Goal: Task Accomplishment & Management: Use online tool/utility

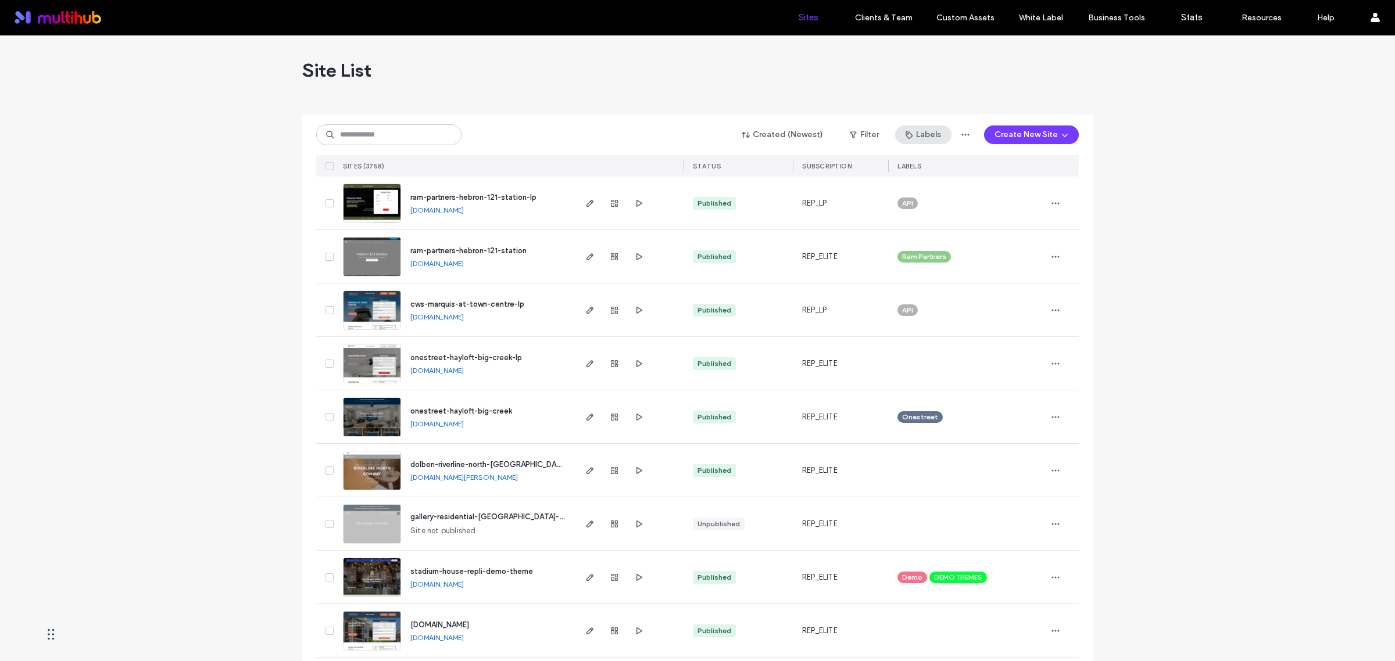
click at [916, 137] on button "Labels" at bounding box center [923, 135] width 56 height 19
click at [872, 138] on button "Filter" at bounding box center [864, 135] width 52 height 19
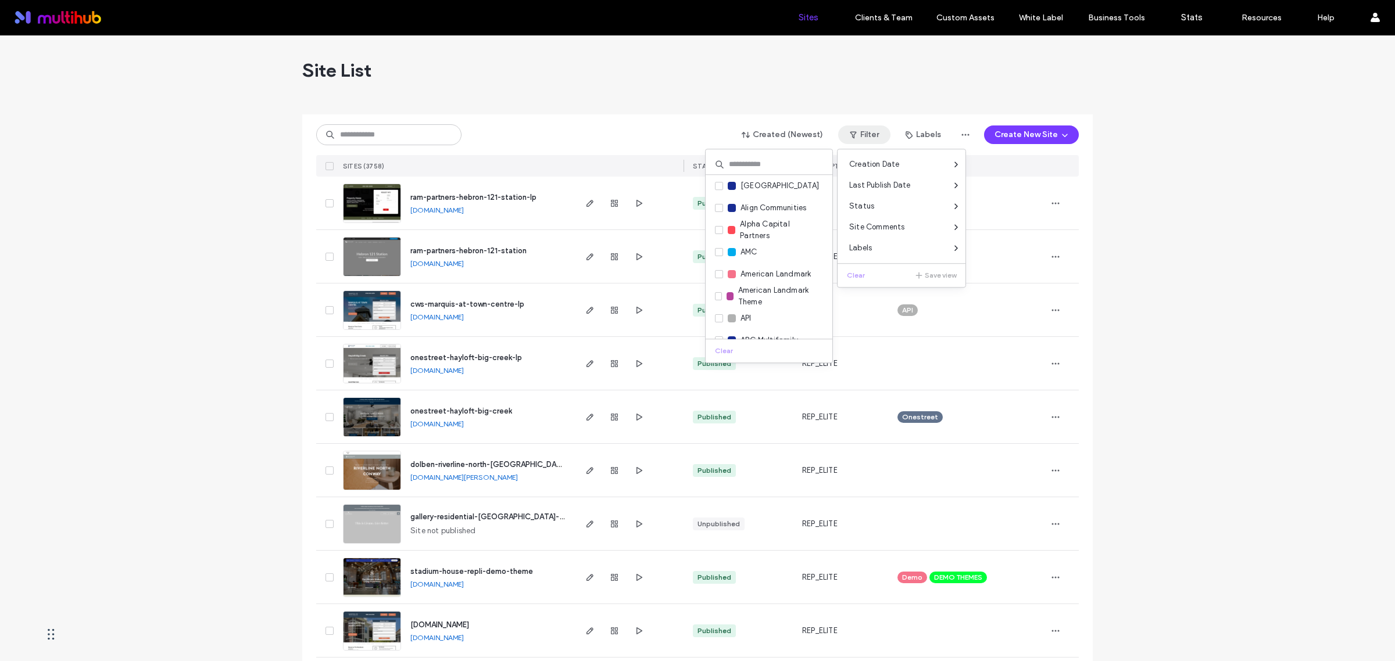
click at [762, 166] on input at bounding box center [768, 164] width 127 height 21
type input "****"
click at [721, 190] on span at bounding box center [719, 186] width 8 height 8
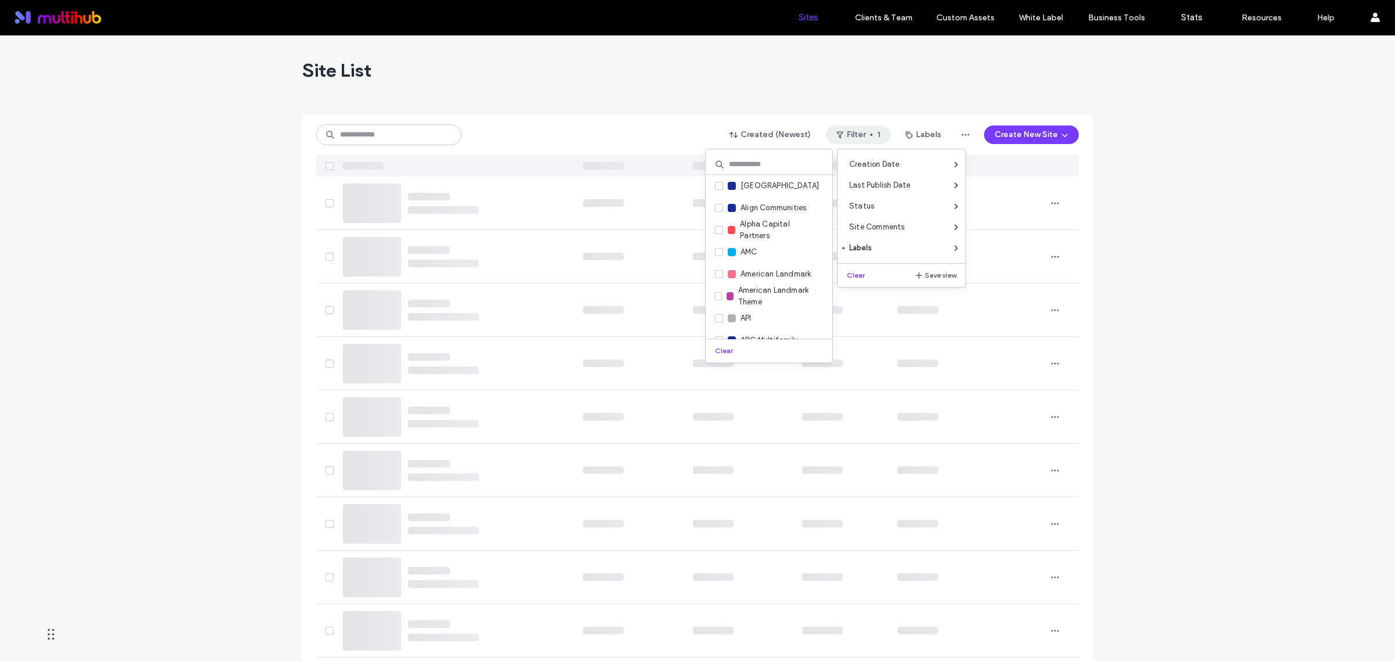
click at [759, 160] on input at bounding box center [768, 164] width 127 height 21
type input "****"
click at [760, 161] on input at bounding box center [768, 164] width 127 height 21
type input "*****"
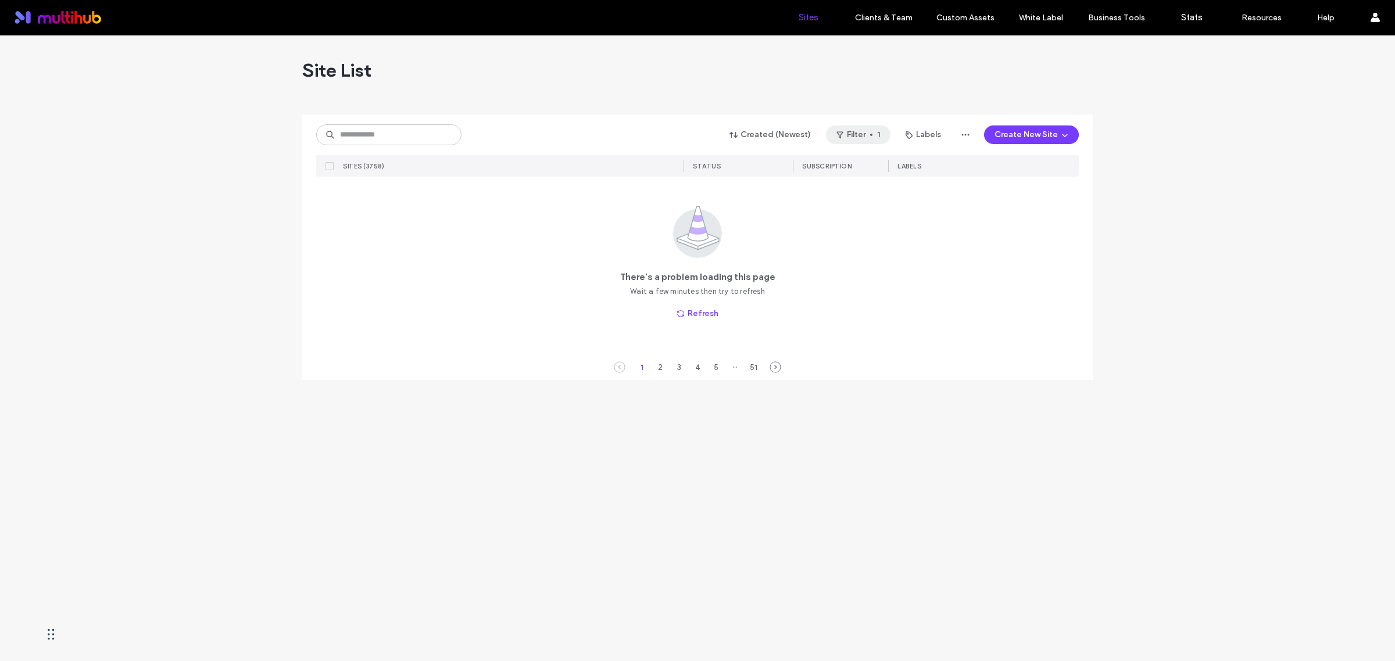
click at [869, 131] on button "Filter 1" at bounding box center [858, 135] width 65 height 19
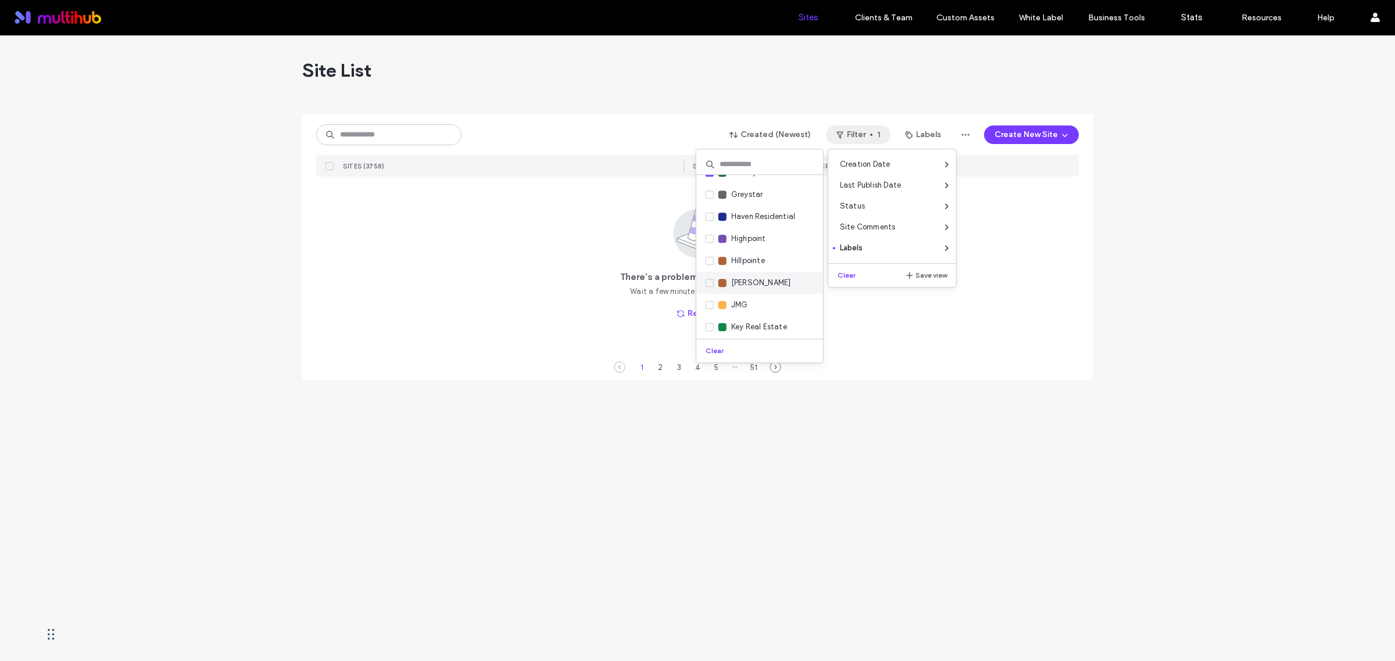
scroll to position [1090, 0]
click at [646, 396] on div "Site List Created (Newest) Filter 1 Labels Create New Site SITES (3758) STATUS …" at bounding box center [697, 348] width 1395 height 626
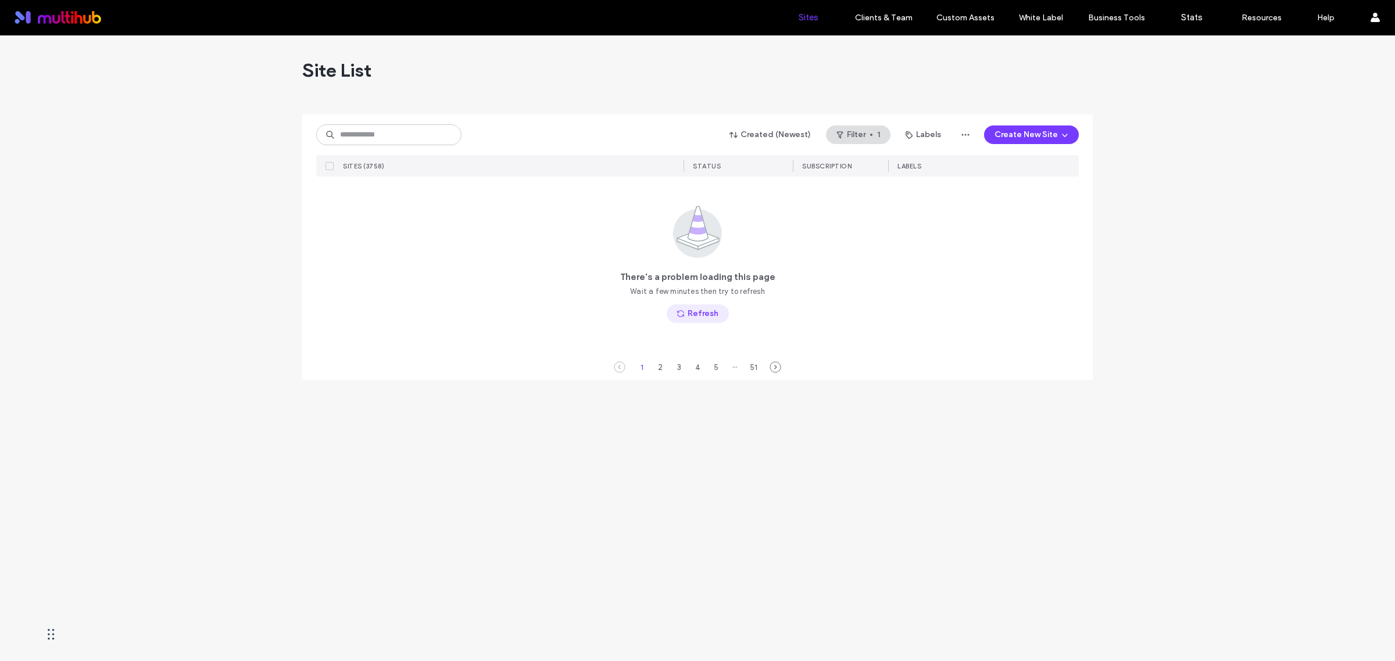
click at [689, 312] on button "Refresh" at bounding box center [698, 314] width 62 height 19
click at [918, 137] on button "Labels" at bounding box center [923, 135] width 56 height 19
click at [882, 134] on button "Filter 1" at bounding box center [858, 135] width 65 height 19
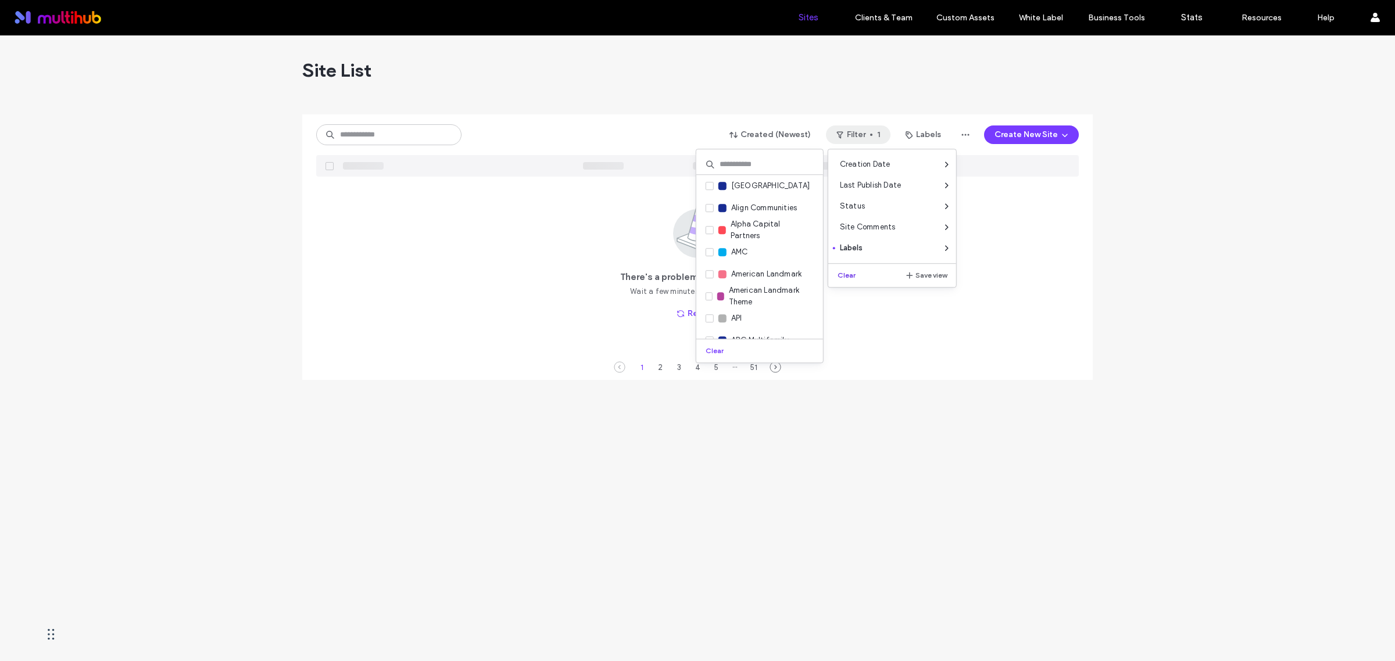
click at [844, 271] on button "Clear" at bounding box center [848, 275] width 30 height 14
click at [1072, 234] on div "There's a problem loading this page Wait a few minutes then try to refresh Refr…" at bounding box center [697, 265] width 762 height 176
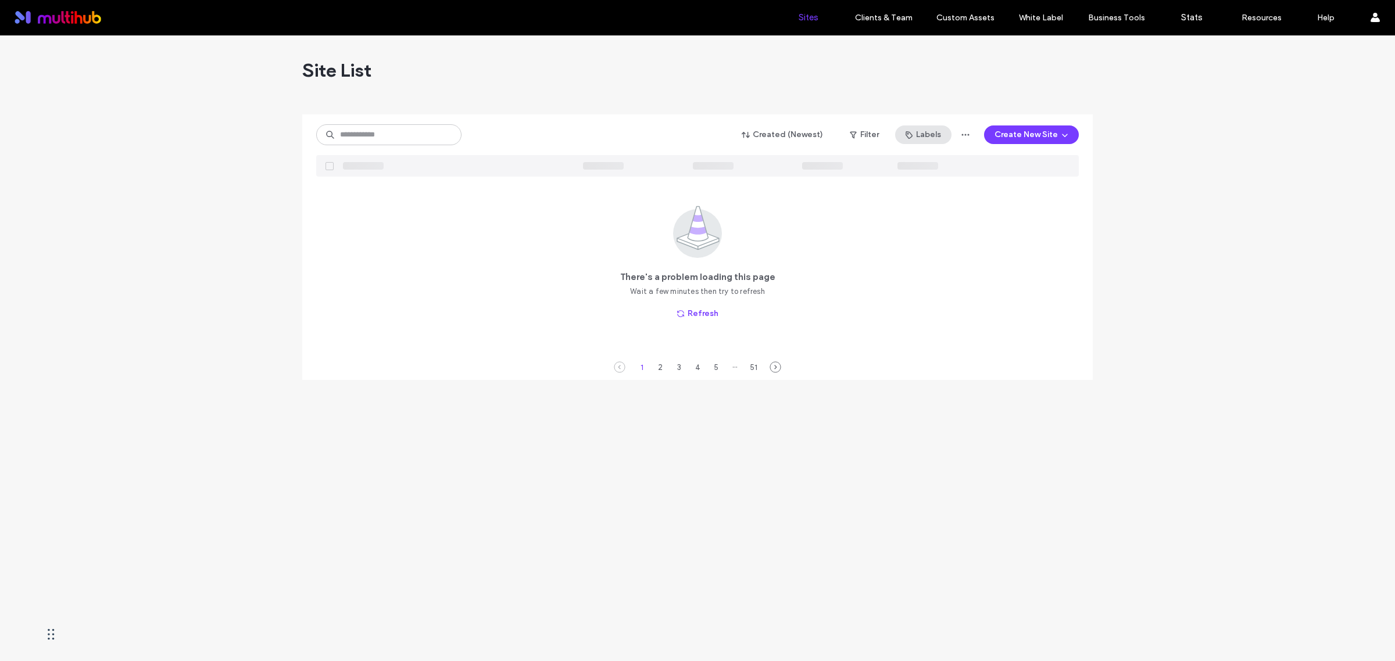
click at [914, 132] on icon "button" at bounding box center [908, 134] width 9 height 9
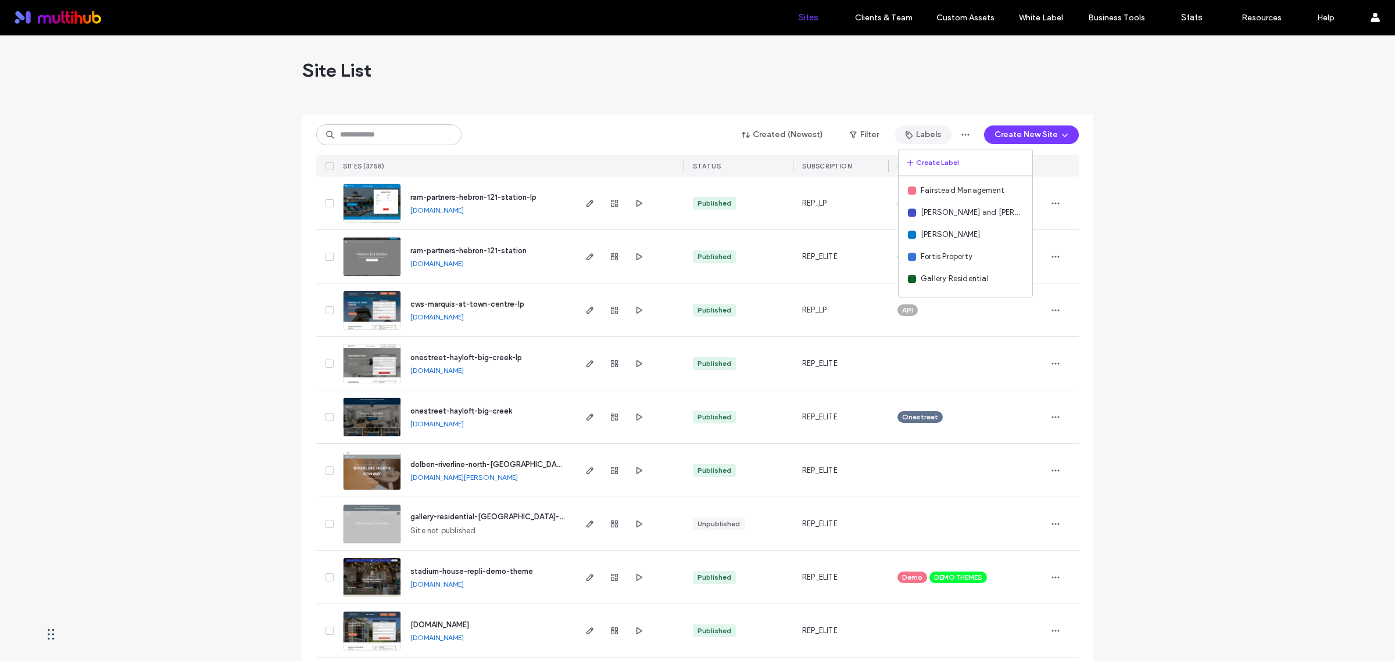
scroll to position [1090, 0]
click at [936, 213] on div "Gallery Residential" at bounding box center [965, 206] width 134 height 22
click at [939, 205] on span "Gallery Residential" at bounding box center [955, 206] width 68 height 12
click at [861, 134] on button "Filter" at bounding box center [864, 135] width 52 height 19
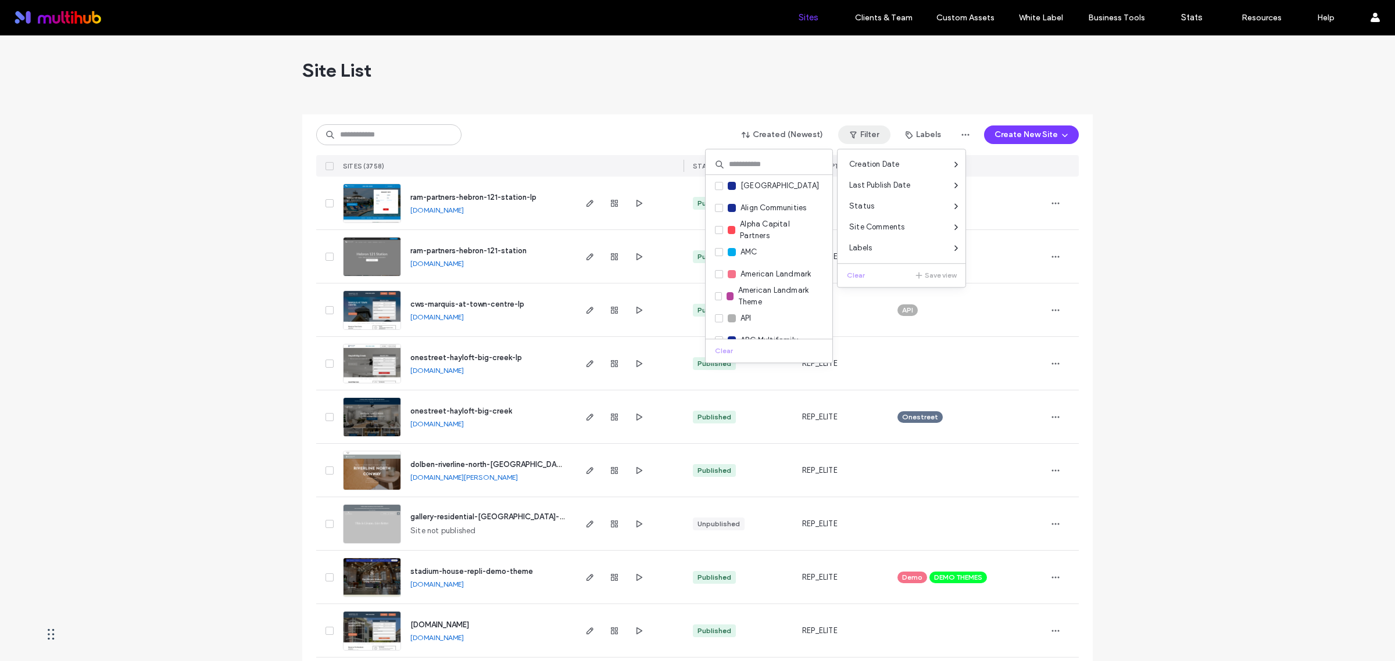
click at [750, 166] on input at bounding box center [768, 164] width 127 height 21
click at [733, 162] on input "******" at bounding box center [768, 164] width 127 height 21
click at [754, 167] on input "******" at bounding box center [768, 164] width 127 height 21
type input "***"
click at [717, 209] on icon at bounding box center [719, 207] width 5 height 3
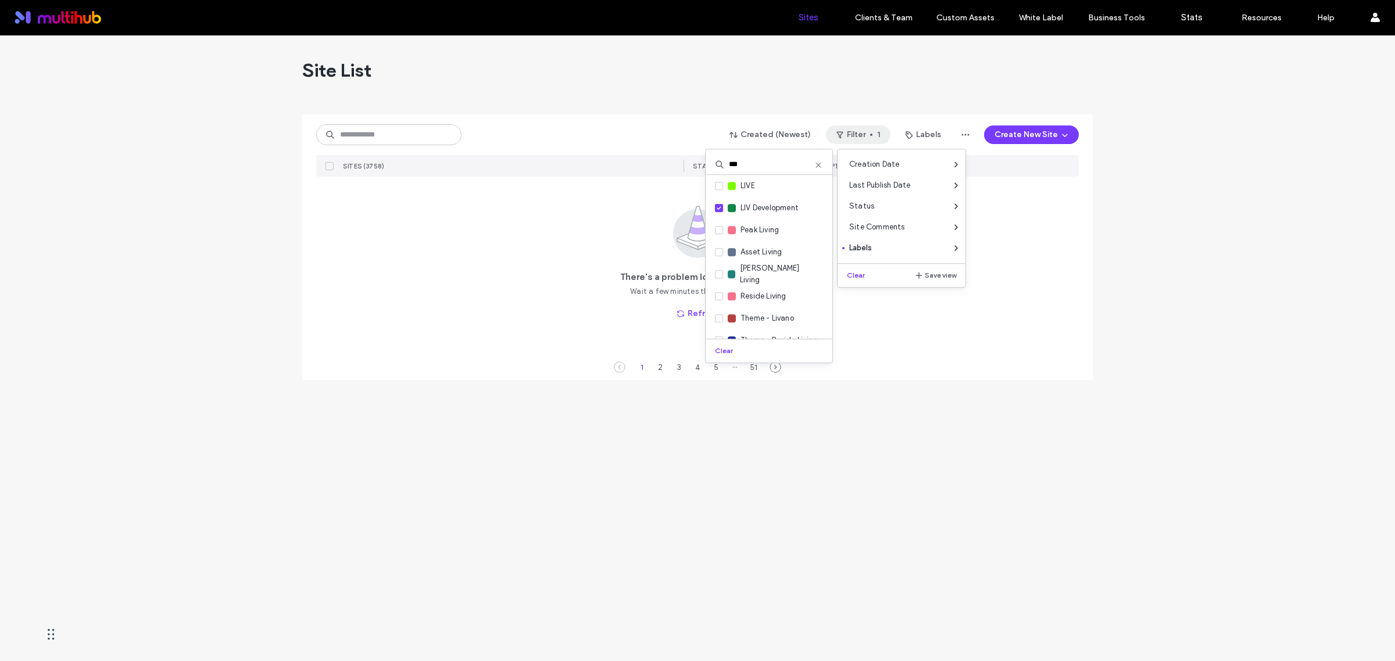
click at [1218, 236] on div "Site List Created (Newest) Filter 1 Labels Create New Site SITES (3758) STATUS …" at bounding box center [697, 348] width 1395 height 626
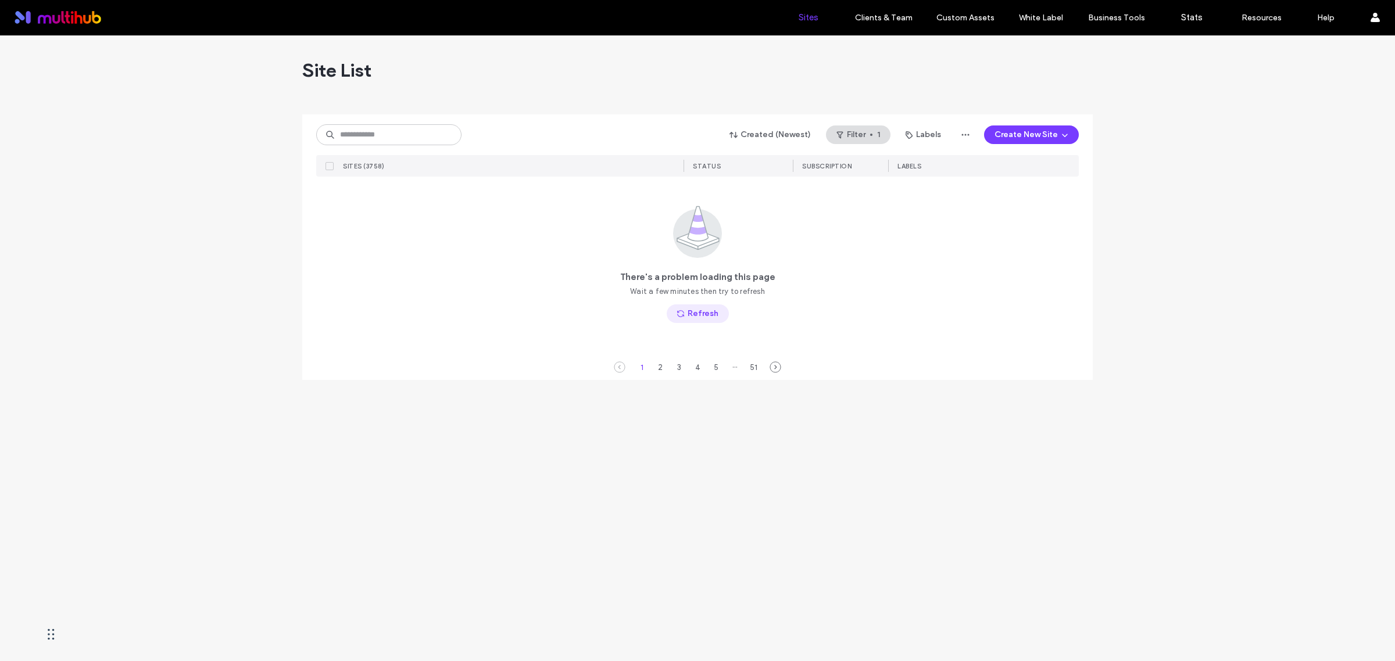
click at [700, 309] on button "Refresh" at bounding box center [698, 314] width 62 height 19
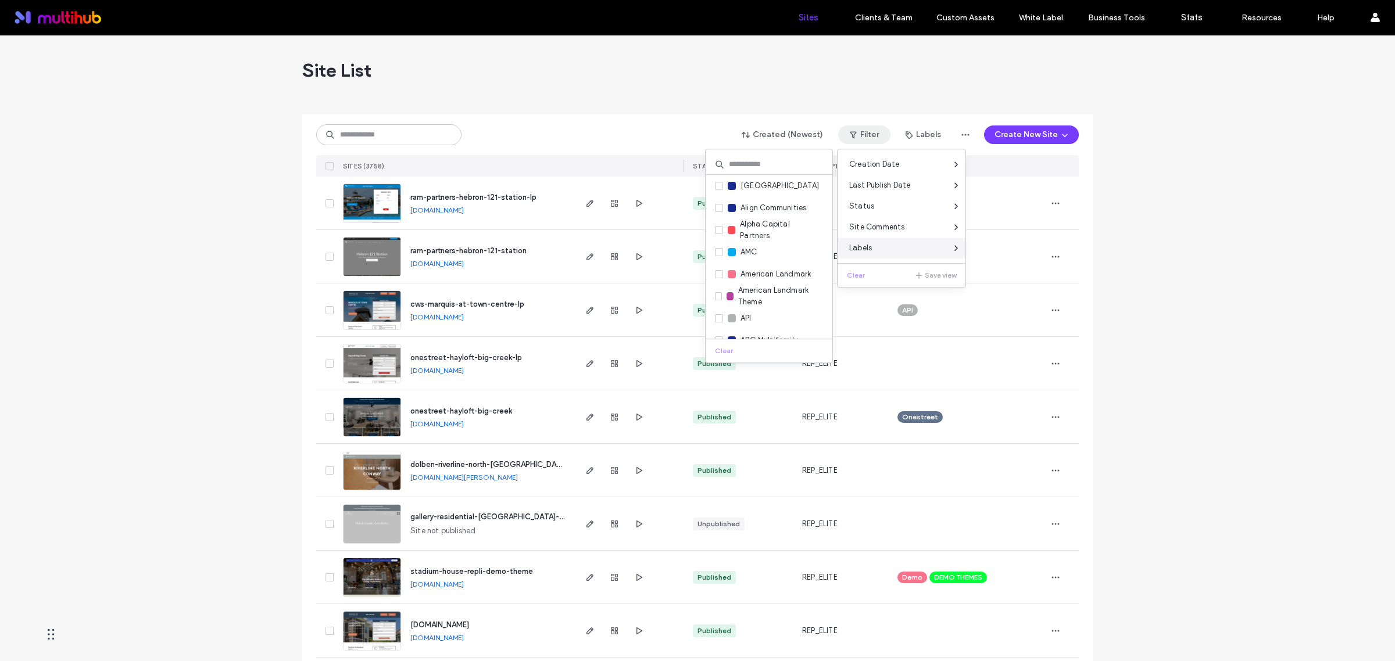
click at [862, 250] on span "Labels" at bounding box center [860, 248] width 23 height 12
click at [757, 166] on input at bounding box center [768, 164] width 127 height 21
click at [724, 189] on label "LIV Development" at bounding box center [757, 186] width 84 height 13
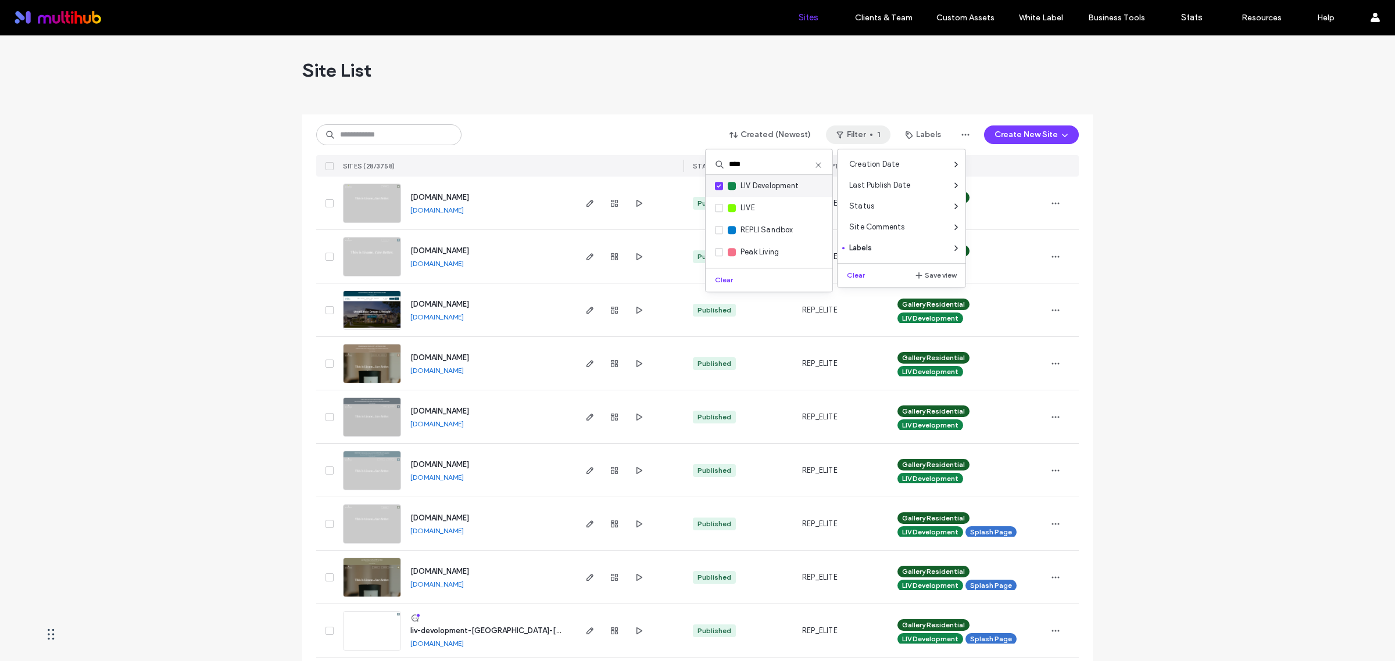
click at [716, 190] on span at bounding box center [719, 186] width 8 height 8
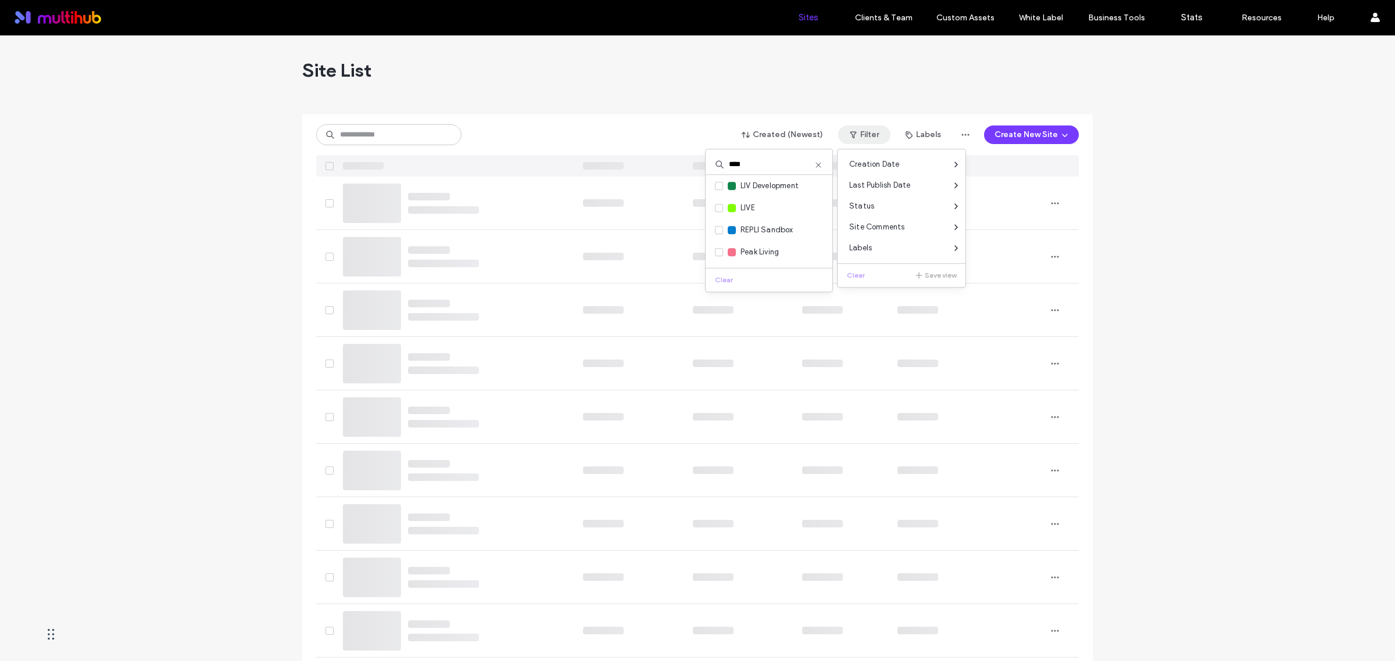
click at [730, 164] on input "***" at bounding box center [768, 164] width 127 height 21
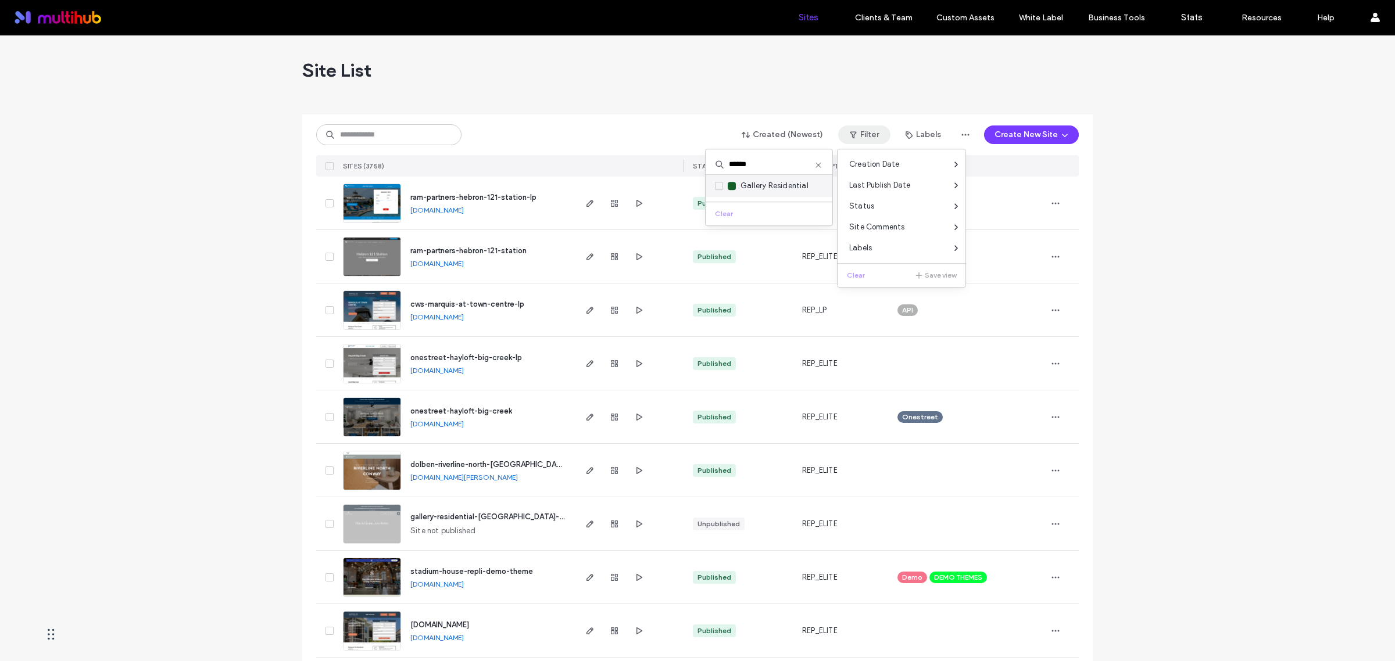
type input "******"
click at [718, 189] on span at bounding box center [719, 186] width 8 height 8
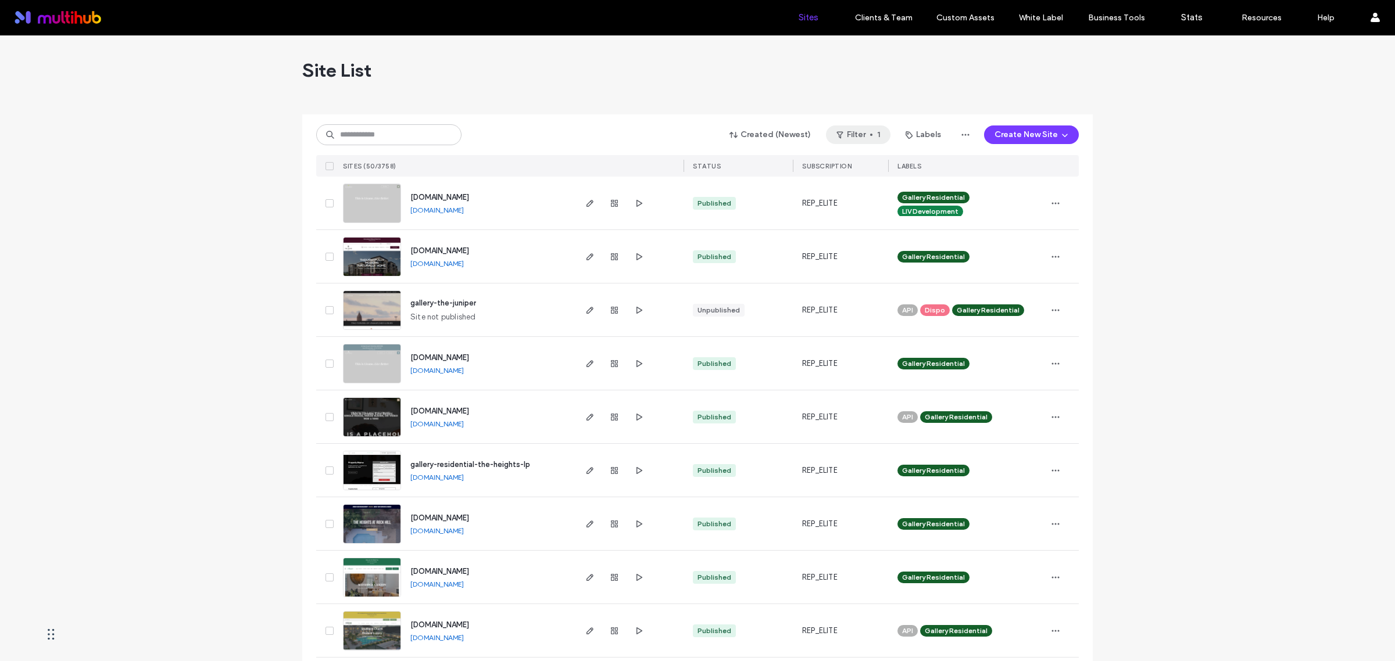
click at [861, 137] on button "Filter 1" at bounding box center [858, 135] width 65 height 19
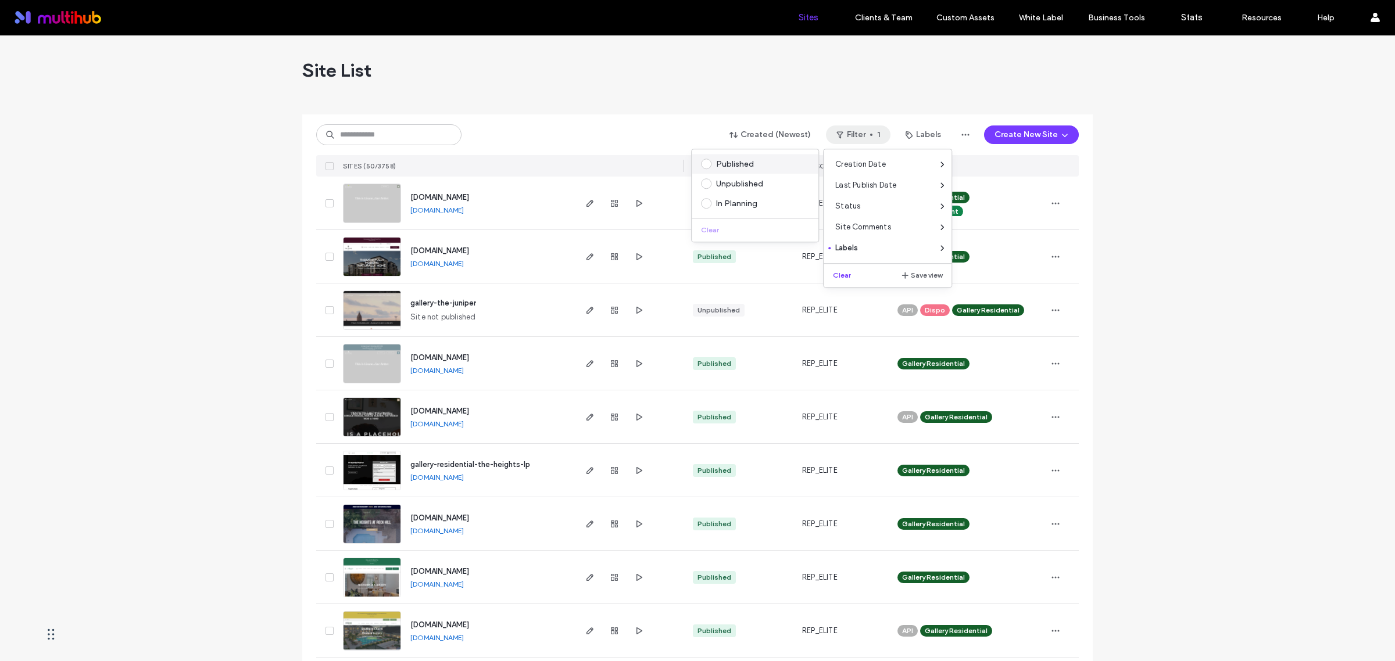
click at [736, 164] on div "Published" at bounding box center [760, 164] width 88 height 10
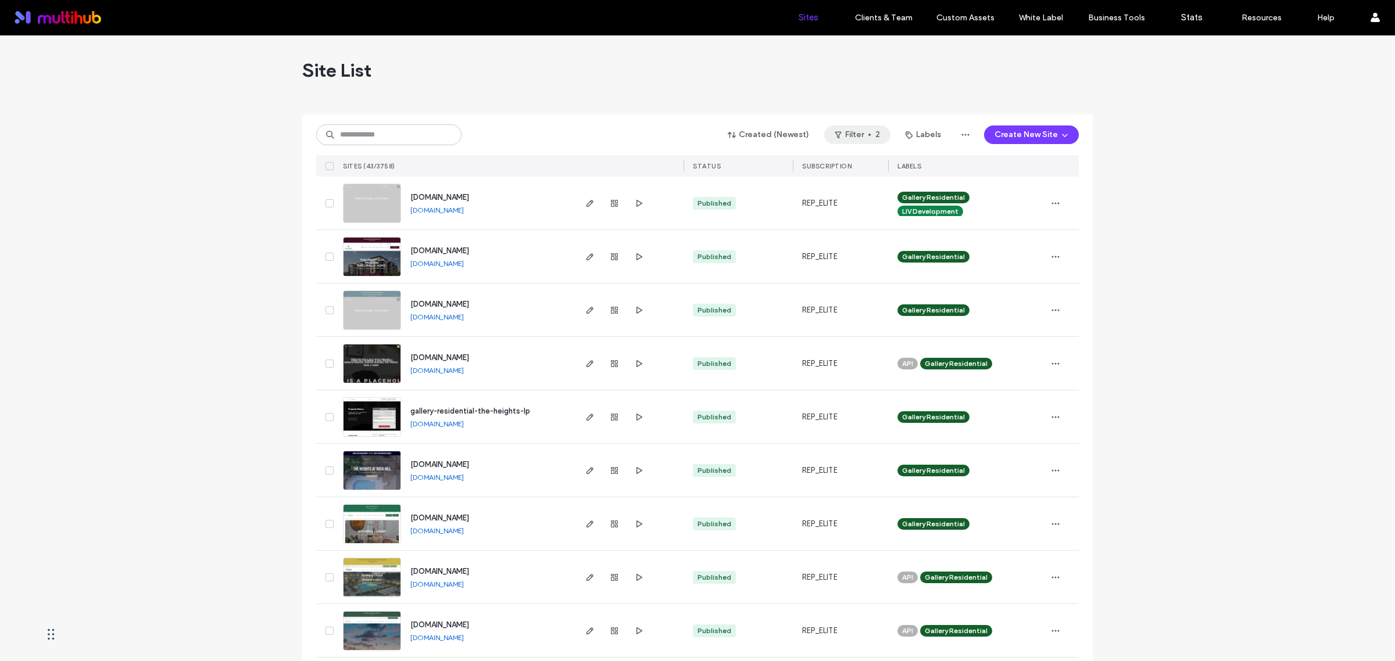
click at [855, 134] on button "Filter 2" at bounding box center [857, 135] width 66 height 19
drag, startPoint x: 1248, startPoint y: 227, endPoint x: 1141, endPoint y: 216, distance: 107.4
click at [964, 134] on use "button" at bounding box center [966, 135] width 8 height 2
click at [911, 167] on span "Export to CSV" at bounding box center [917, 165] width 51 height 12
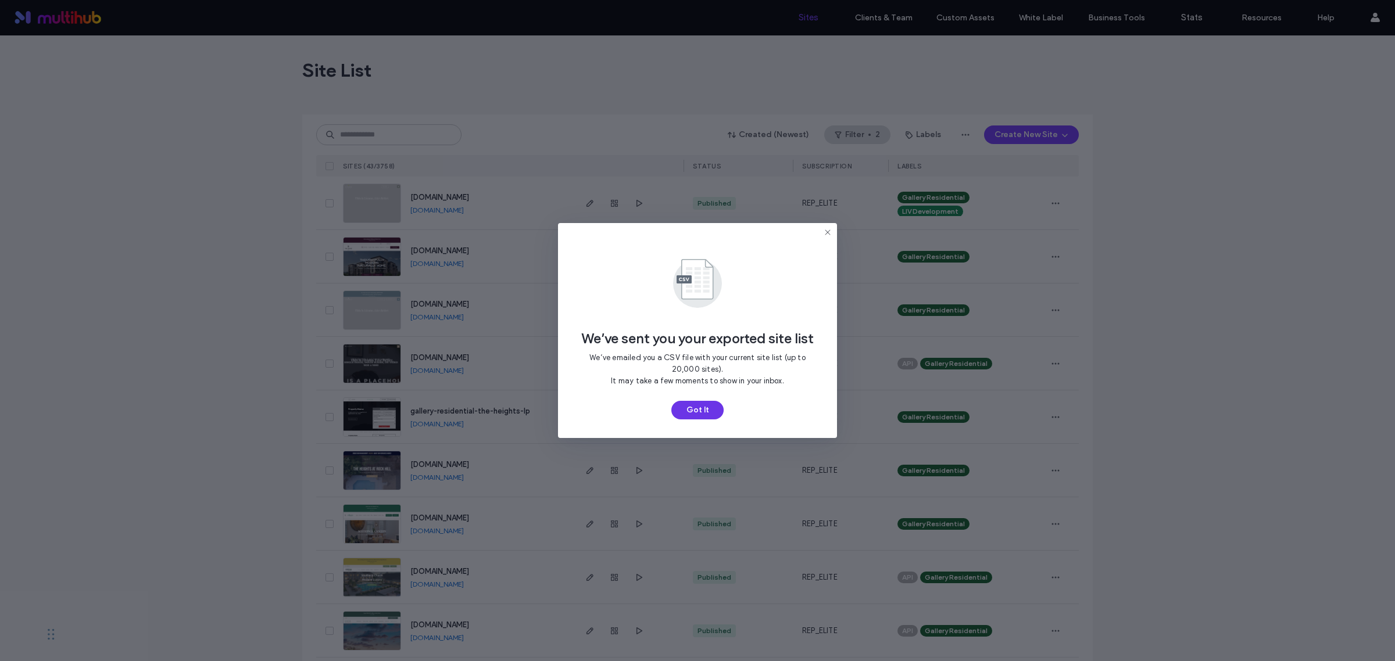
click at [700, 405] on button "Got It" at bounding box center [697, 410] width 52 height 19
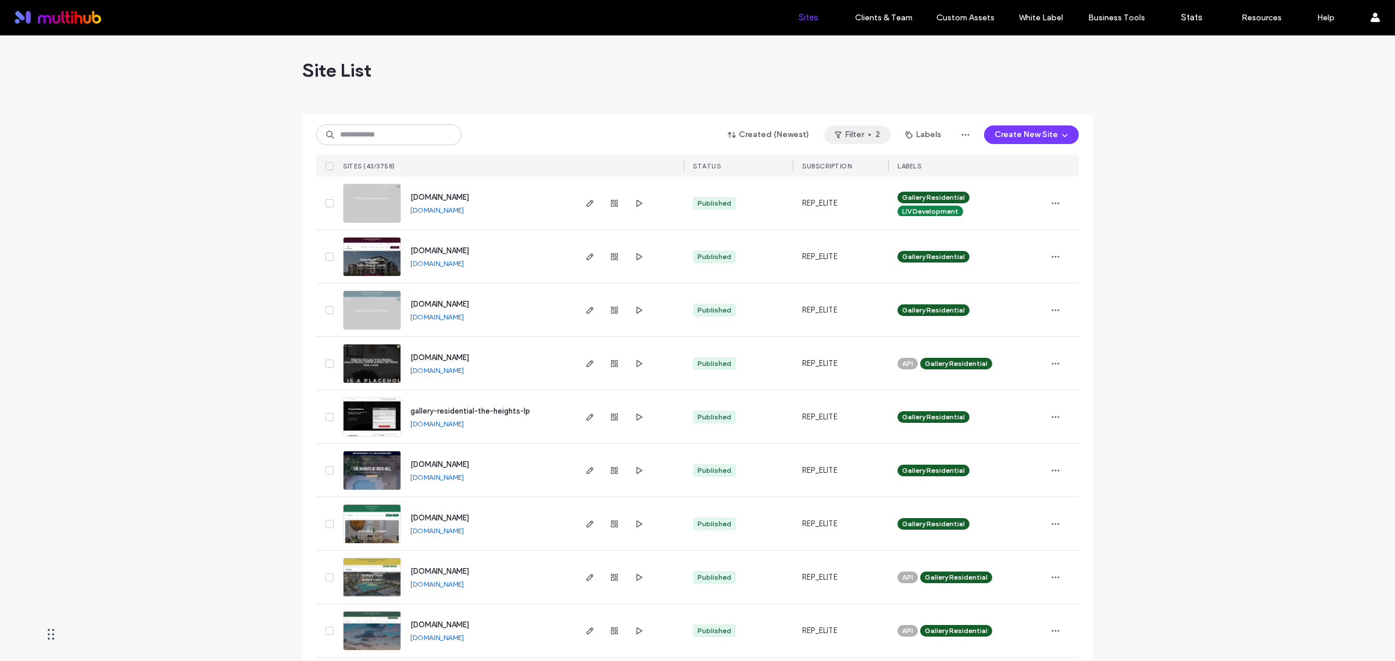
click at [858, 135] on button "Filter 2" at bounding box center [857, 135] width 66 height 19
click at [963, 132] on icon "button" at bounding box center [965, 134] width 9 height 9
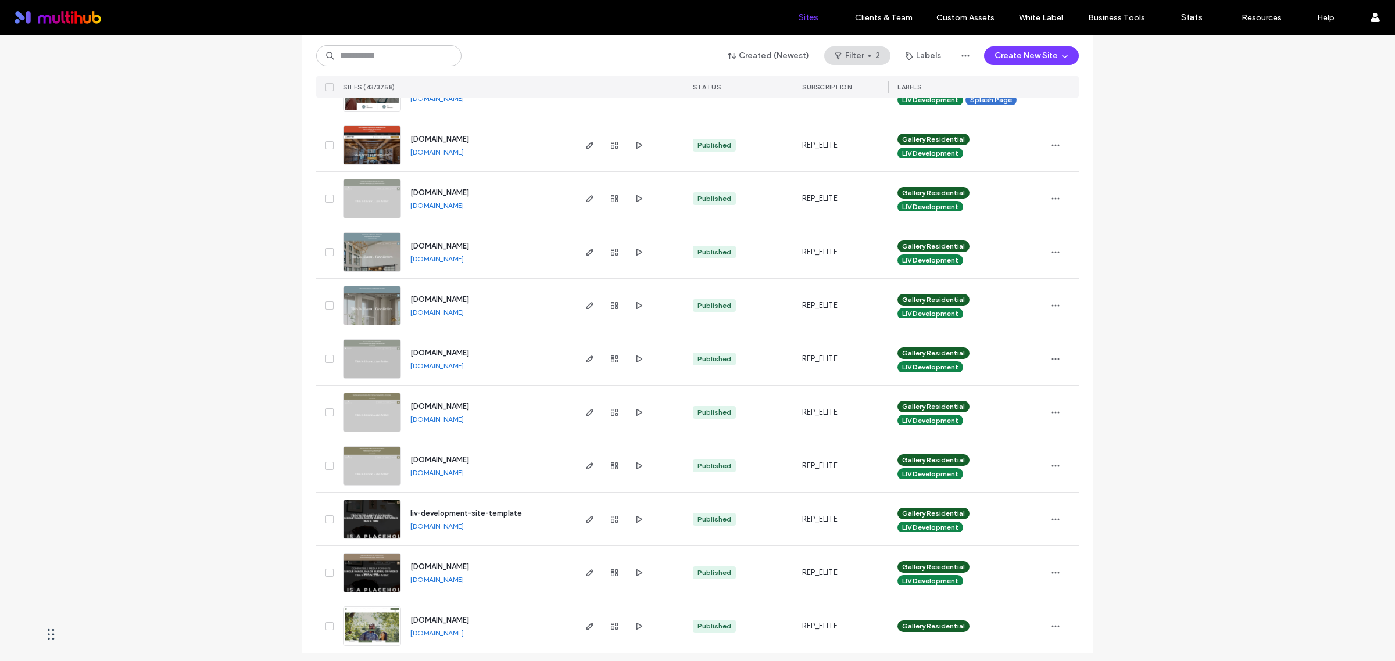
scroll to position [1828, 0]
